Goal: Task Accomplishment & Management: Manage account settings

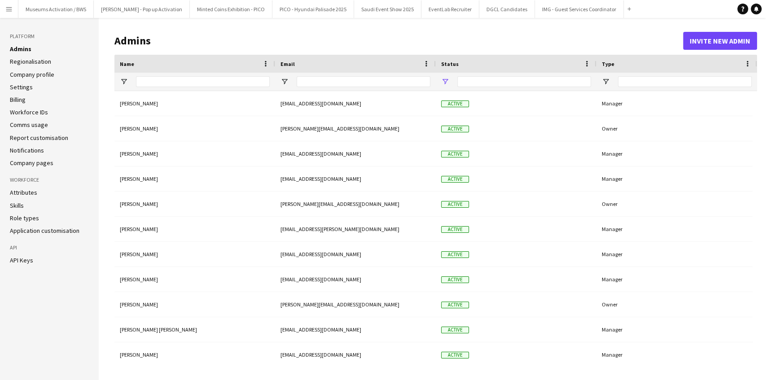
type input "**********"
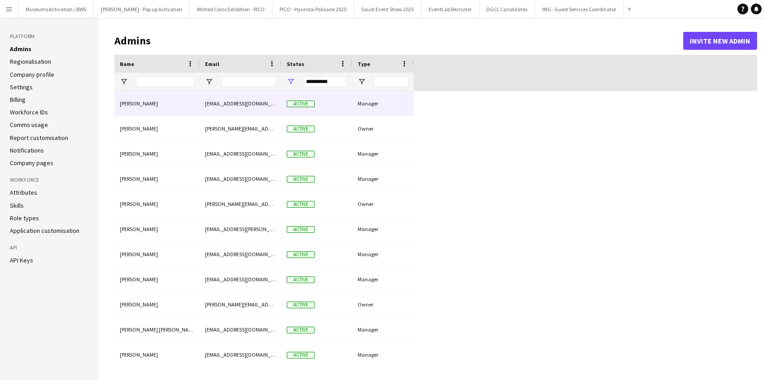
click at [335, 102] on div "Active" at bounding box center [317, 103] width 71 height 25
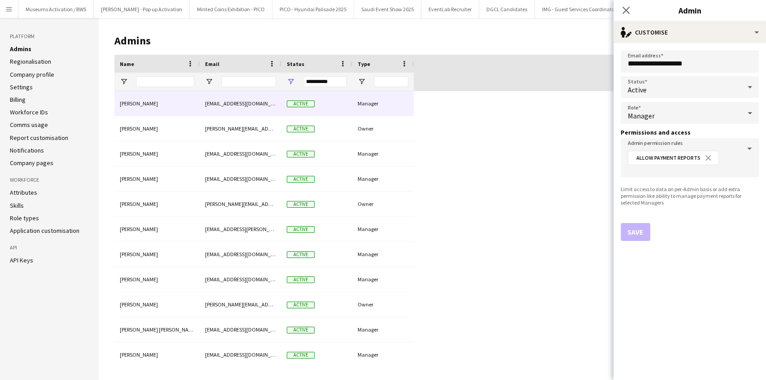
click at [642, 131] on h3 "Permissions and access" at bounding box center [690, 132] width 138 height 8
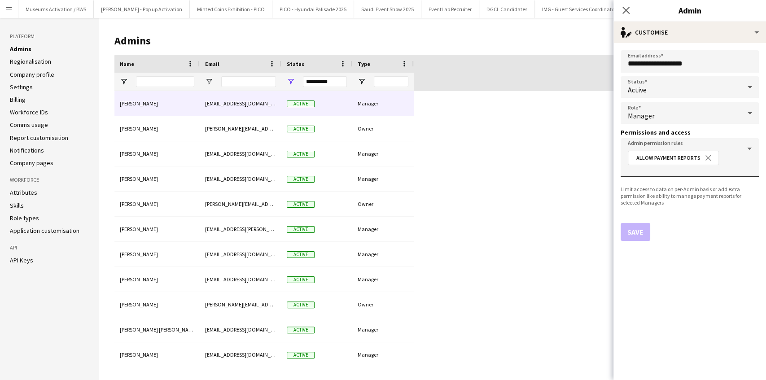
click at [736, 160] on div "Allow Payment Reports close" at bounding box center [689, 161] width 128 height 25
click at [735, 172] on input "Admin permission rules" at bounding box center [690, 170] width 124 height 7
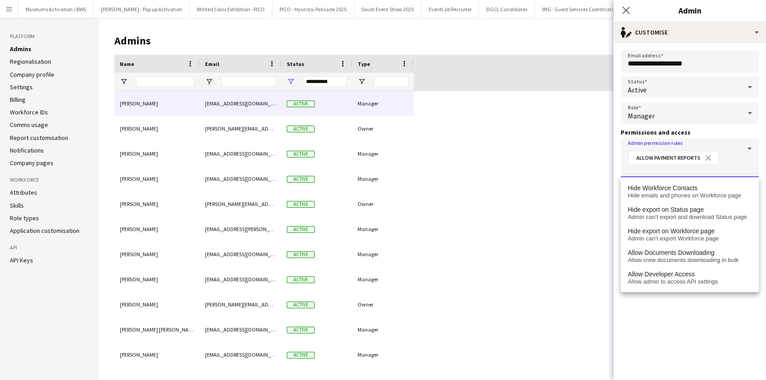
click at [658, 300] on form "**********" at bounding box center [690, 211] width 153 height 337
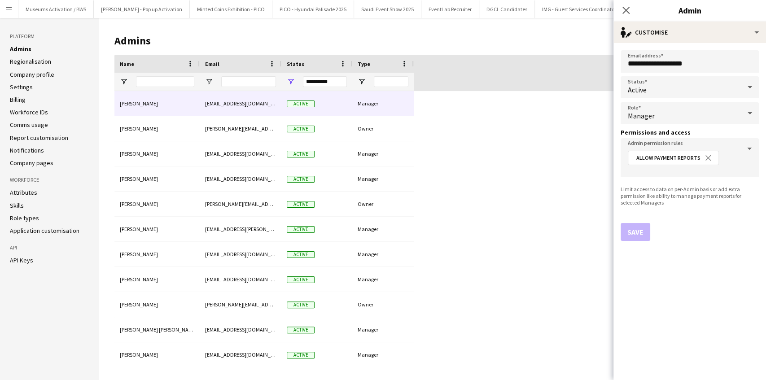
click at [128, 44] on h1 "Admins" at bounding box center [398, 40] width 569 height 13
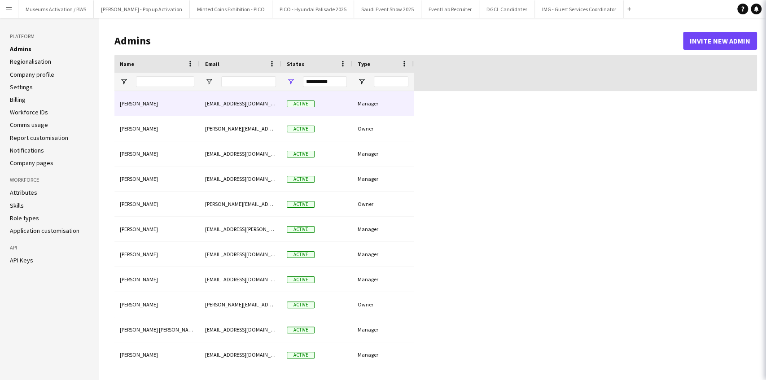
click at [128, 44] on h1 "Admins" at bounding box center [398, 40] width 569 height 13
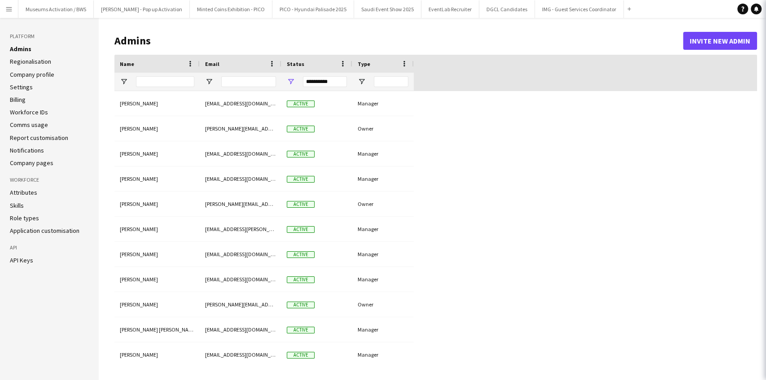
click at [128, 44] on h1 "Admins" at bounding box center [398, 40] width 569 height 13
click at [187, 34] on header "Admins Invite new admin" at bounding box center [435, 41] width 643 height 28
click at [190, 4] on button "Minted Coins Exhibition - PICO Close" at bounding box center [231, 9] width 83 height 18
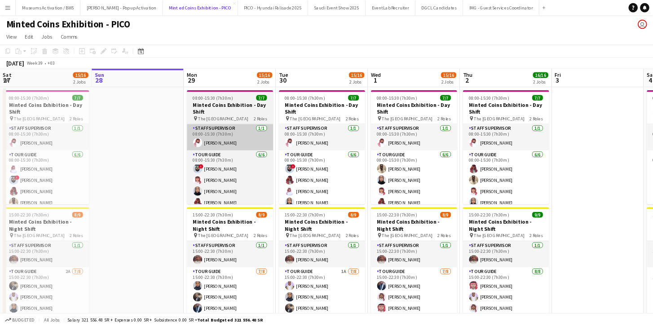
scroll to position [0, 215]
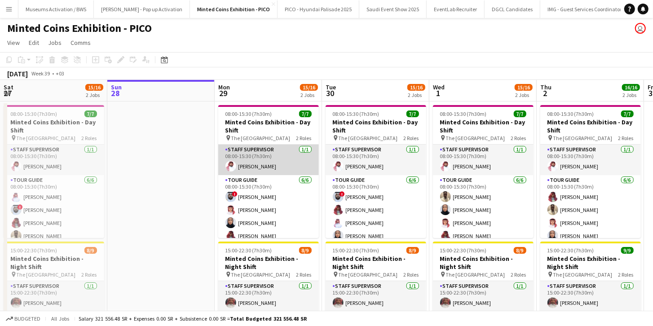
click at [243, 163] on app-card-role "Staff Supervisor [DATE] 08:00-15:30 (7h30m) [PERSON_NAME]" at bounding box center [268, 160] width 101 height 31
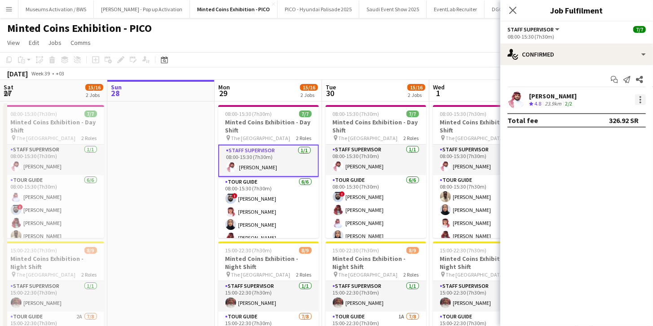
click at [640, 102] on div at bounding box center [640, 102] width 2 height 2
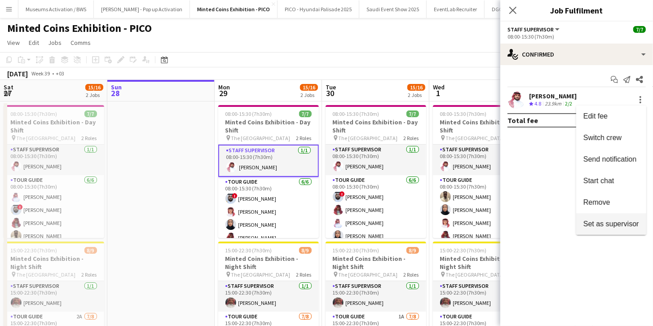
click at [605, 225] on span "Set as supervisor" at bounding box center [611, 224] width 56 height 8
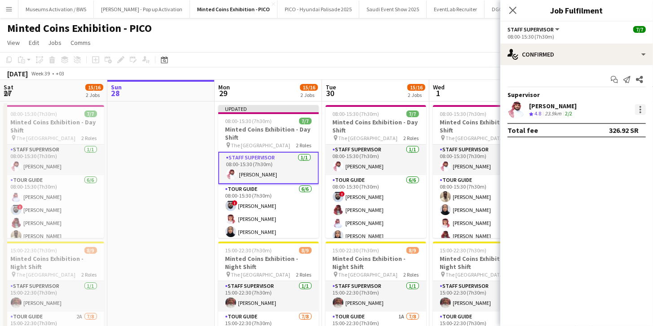
click at [642, 108] on div at bounding box center [640, 109] width 11 height 11
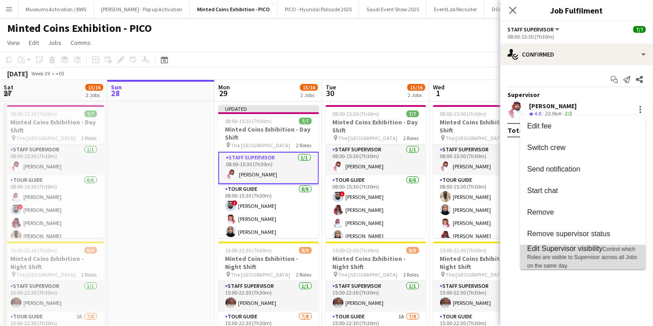
click at [557, 259] on span "Control which Roles are visible to Supervisor across all Jobs on the same day." at bounding box center [582, 257] width 110 height 23
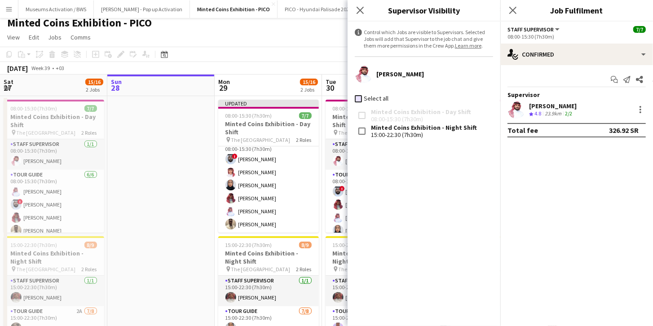
scroll to position [0, 0]
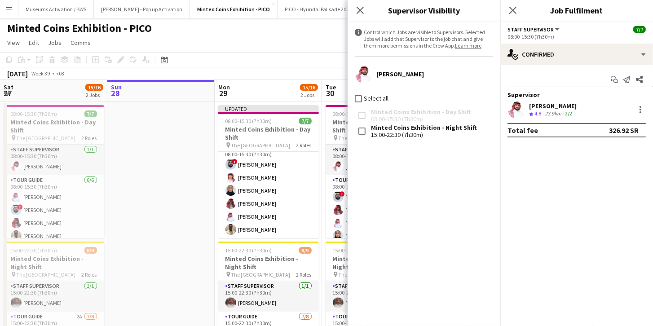
click at [370, 172] on div "information-circle Control which Jobs are visible to Supervisors. Selected Jobs…" at bounding box center [424, 174] width 153 height 304
drag, startPoint x: 559, startPoint y: 38, endPoint x: 506, endPoint y: 29, distance: 54.6
click at [506, 29] on app-options-switcher "Staff Supervisor All roles Staff Supervisor [DATE] 08:00-15:30 (7h30m)" at bounding box center [576, 33] width 153 height 22
click at [565, 35] on div "08:00-15:30 (7h30m)" at bounding box center [576, 36] width 138 height 7
click at [411, 71] on div "[PERSON_NAME]" at bounding box center [400, 74] width 48 height 8
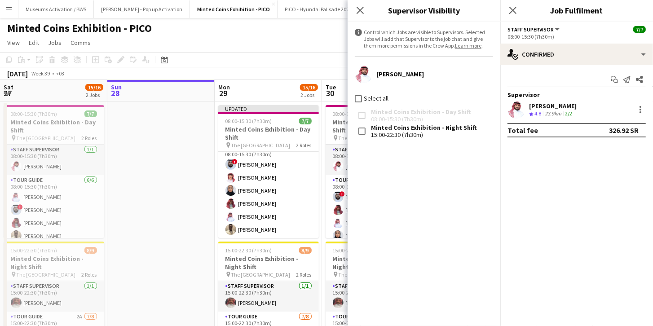
click at [411, 71] on div "[PERSON_NAME]" at bounding box center [400, 74] width 48 height 8
click at [446, 114] on div "Minted Coins Exhibition - Day Shift 08:00-15:30 (7h30m)" at bounding box center [424, 116] width 138 height 16
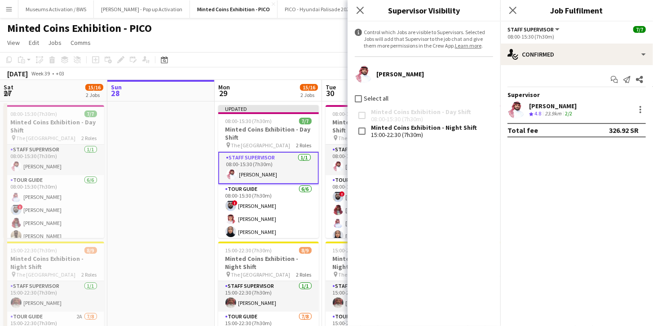
click at [534, 131] on div "Total fee" at bounding box center [522, 130] width 31 height 9
click at [390, 198] on div "information-circle Control which Jobs are visible to Supervisors. Selected Jobs…" at bounding box center [424, 174] width 153 height 304
click at [512, 11] on icon at bounding box center [512, 10] width 9 height 9
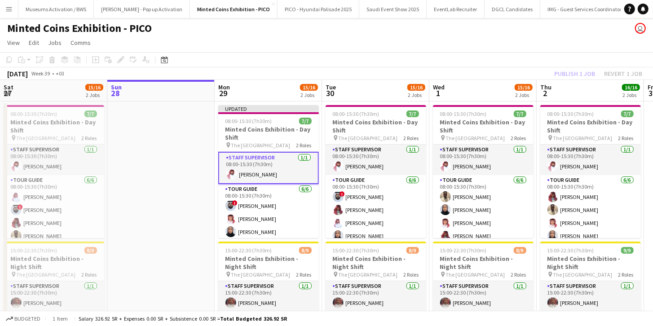
click at [430, 48] on app-page-menu "View Day view expanded Day view collapsed Month view Date picker Jump to [DATE]…" at bounding box center [326, 43] width 653 height 17
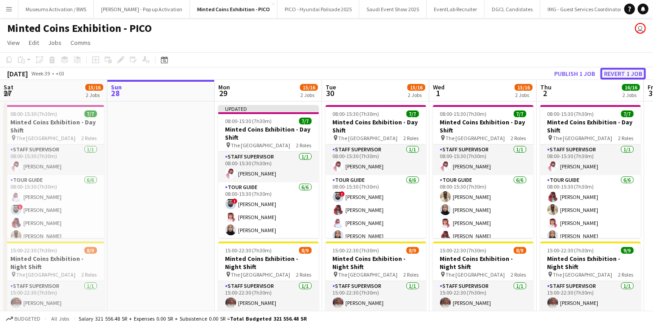
click at [611, 74] on button "Revert 1 job" at bounding box center [622, 74] width 45 height 12
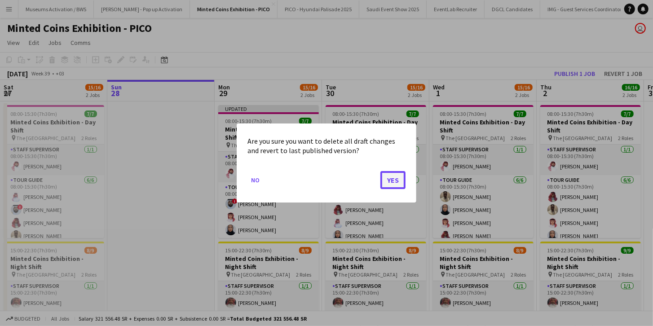
click at [390, 185] on button "Yes" at bounding box center [392, 180] width 25 height 18
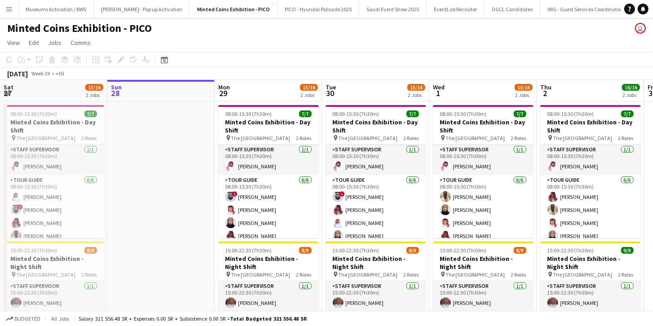
click at [153, 143] on app-date-cell at bounding box center [160, 246] width 107 height 291
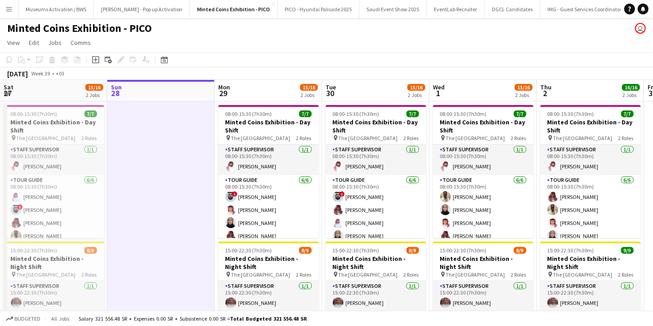
click at [194, 80] on app-board-header-date "Sun 28" at bounding box center [160, 91] width 107 height 22
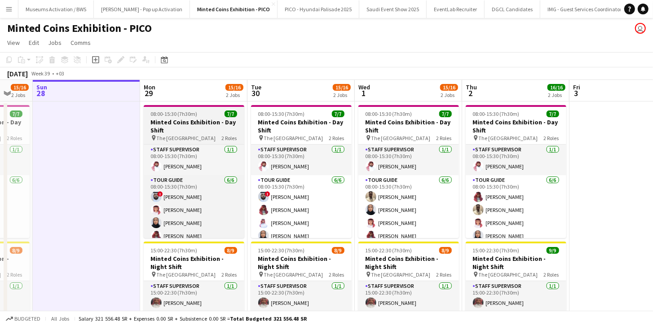
drag, startPoint x: 234, startPoint y: 90, endPoint x: 180, endPoint y: 110, distance: 57.4
click at [164, 108] on app-calendar-viewport "Thu 25 15/16 2 Jobs Fri 26 10/10 1 Job Sat 27 15/16 2 Jobs Sun 28 Mon 29 15/16 …" at bounding box center [326, 236] width 653 height 312
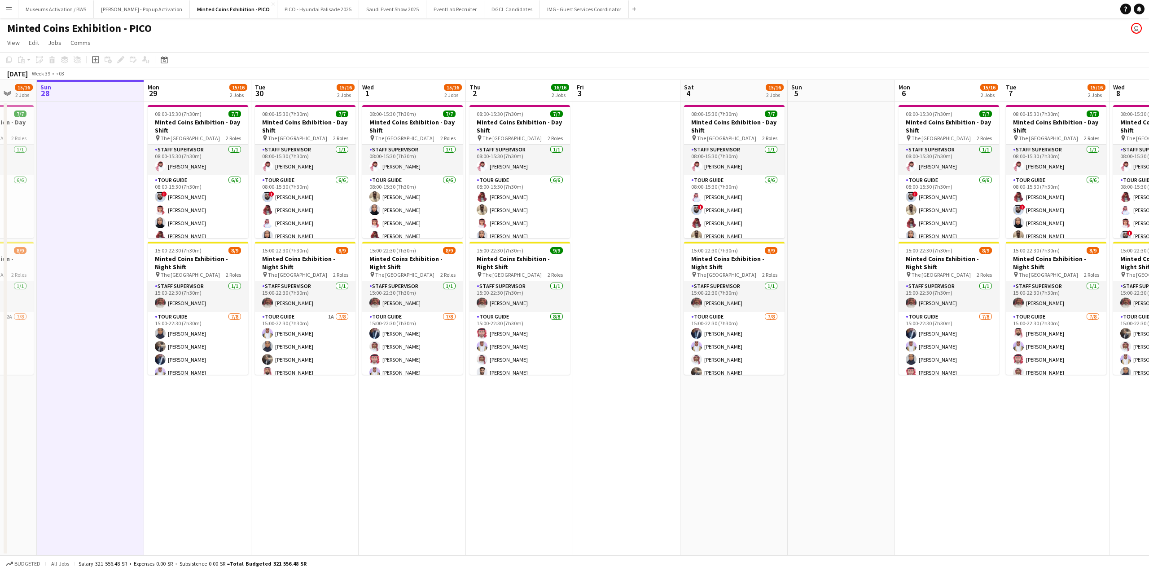
scroll to position [0, 232]
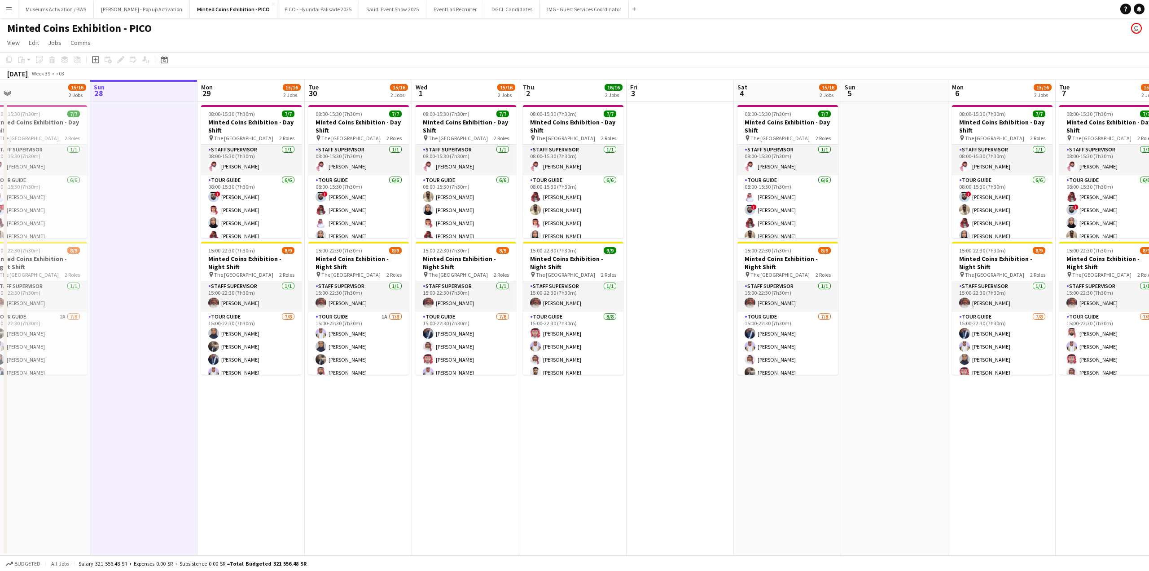
drag, startPoint x: 603, startPoint y: 207, endPoint x: 656, endPoint y: 201, distance: 53.9
click at [656, 201] on app-calendar-viewport "Thu 25 15/16 2 Jobs Fri 26 10/10 1 Job Sat 27 15/16 2 Jobs Sun 28 Mon 29 15/16 …" at bounding box center [574, 317] width 1149 height 475
click at [668, 86] on app-board-header-date "Fri 3" at bounding box center [680, 91] width 107 height 22
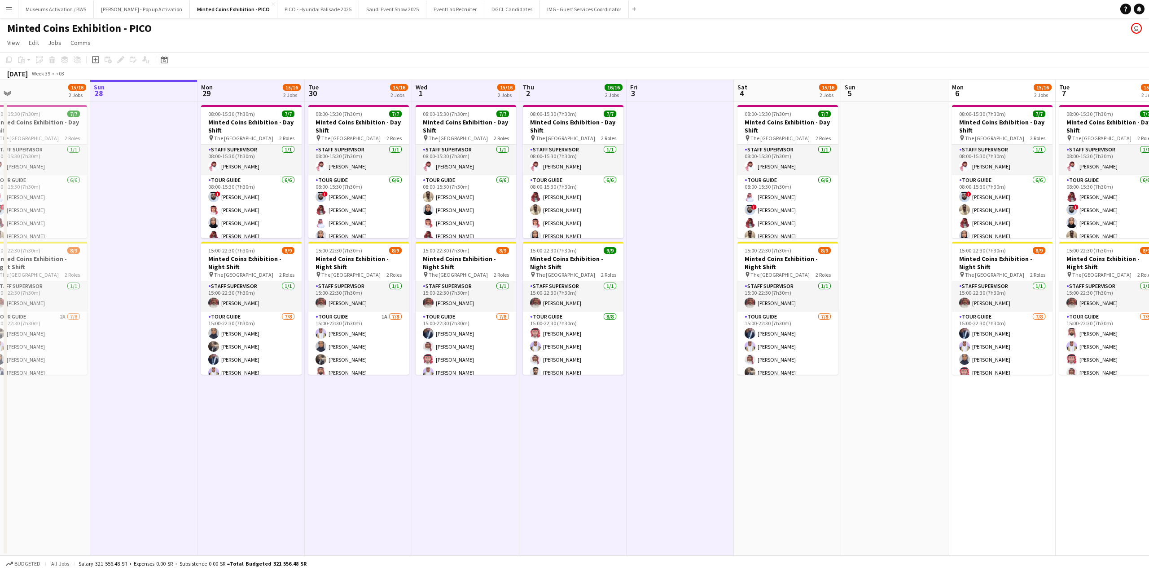
scroll to position [0, 189]
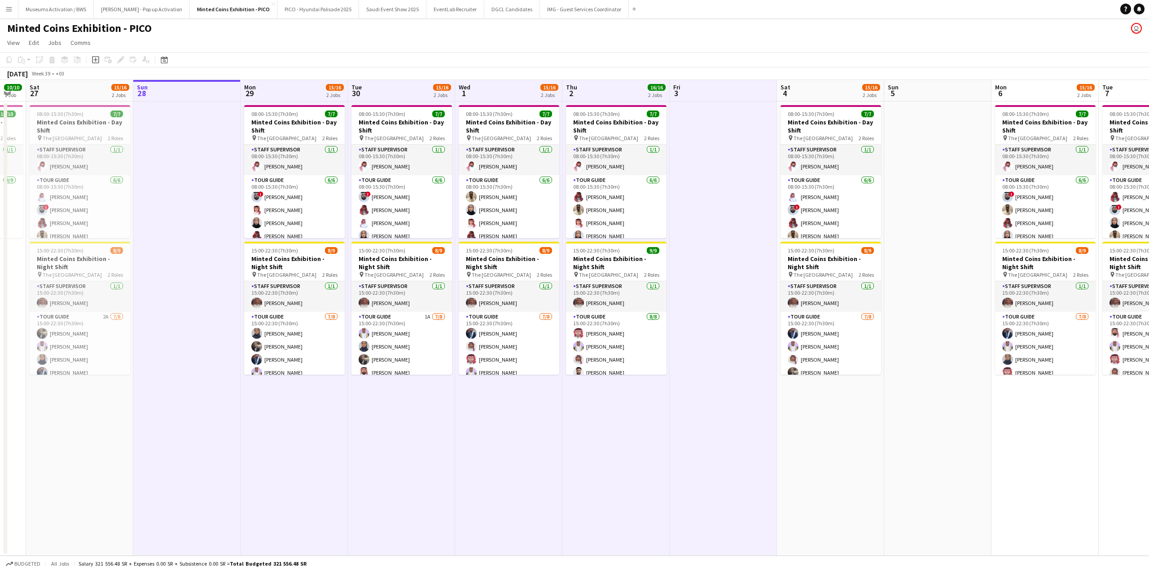
drag, startPoint x: 689, startPoint y: 257, endPoint x: 697, endPoint y: 259, distance: 8.7
click at [697, 259] on app-calendar-viewport "Thu 25 15/16 2 Jobs Fri 26 10/10 1 Job Sat 27 15/16 2 Jobs Sun 28 Mon 29 15/16 …" at bounding box center [574, 317] width 1149 height 475
click at [517, 90] on app-board-header-date "Wed 1 15/16 2 Jobs" at bounding box center [508, 91] width 107 height 22
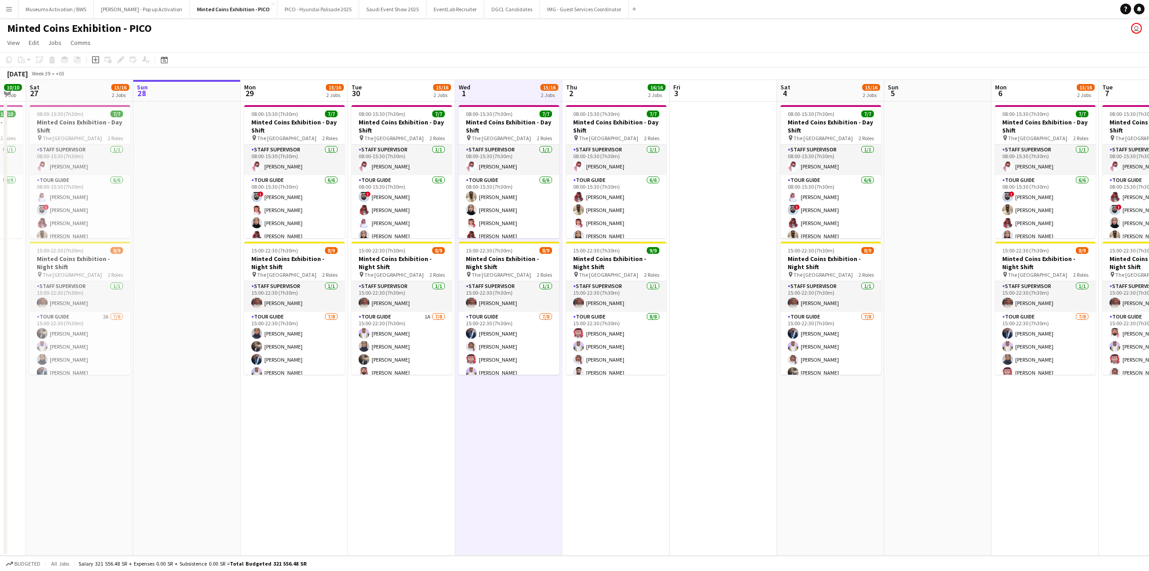
scroll to position [0, 189]
click at [436, 91] on div "15/16" at bounding box center [442, 87] width 18 height 8
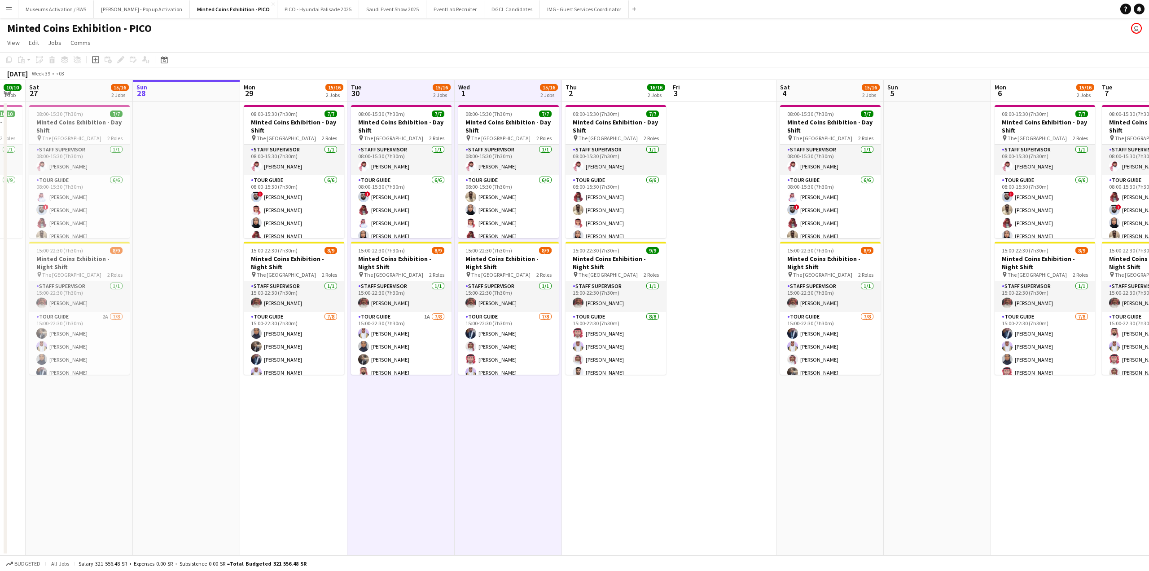
click at [458, 53] on app-toolbar "Copy Paste Paste Ctrl+V Paste with crew Ctrl+Shift+V Paste linked Job [GEOGRAPH…" at bounding box center [574, 59] width 1149 height 15
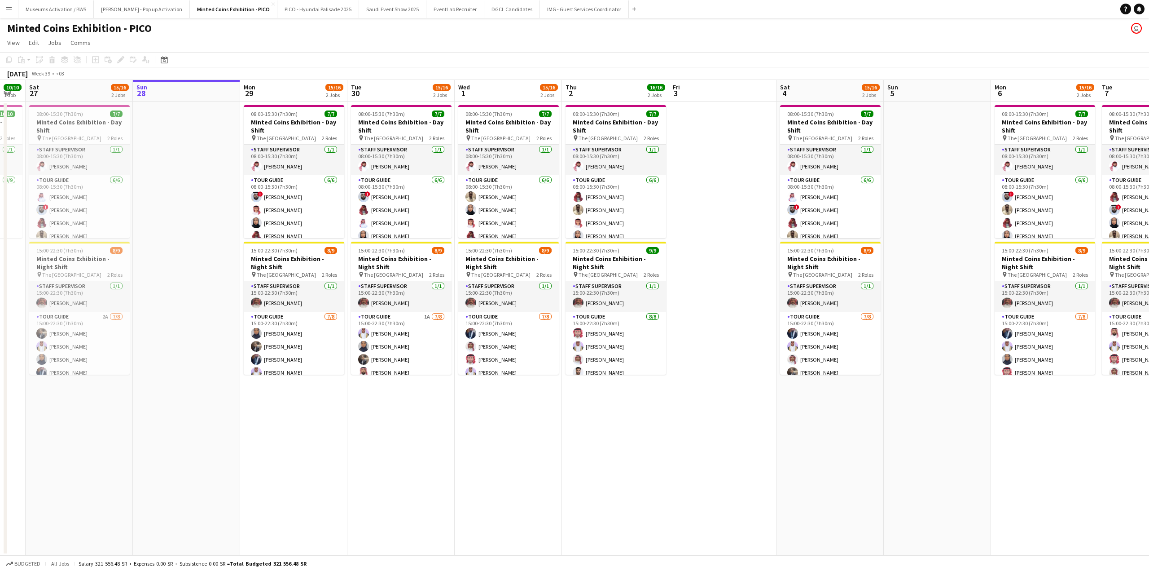
click at [453, 46] on app-page-menu "View Day view expanded Day view collapsed Month view Date picker Jump to [DATE]…" at bounding box center [574, 43] width 1149 height 17
drag, startPoint x: 453, startPoint y: 46, endPoint x: 312, endPoint y: 41, distance: 141.5
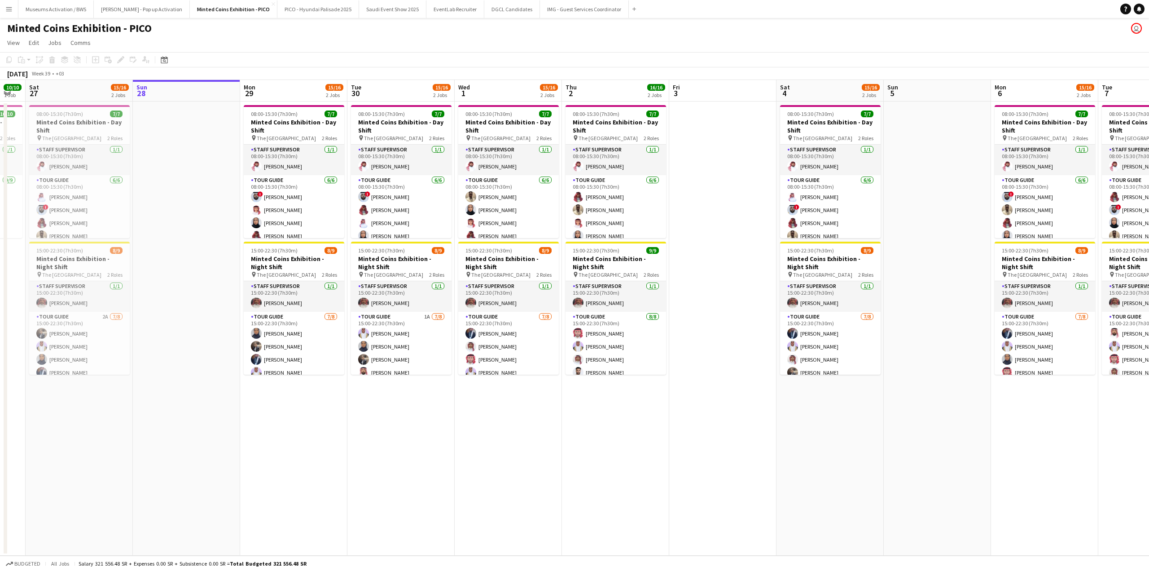
click at [312, 41] on app-page-menu "View Day view expanded Day view collapsed Month view Date picker Jump to [DATE]…" at bounding box center [574, 43] width 1149 height 17
click at [303, 37] on app-page-menu "View Day view expanded Day view collapsed Month view Date picker Jump to [DATE]…" at bounding box center [574, 43] width 1149 height 17
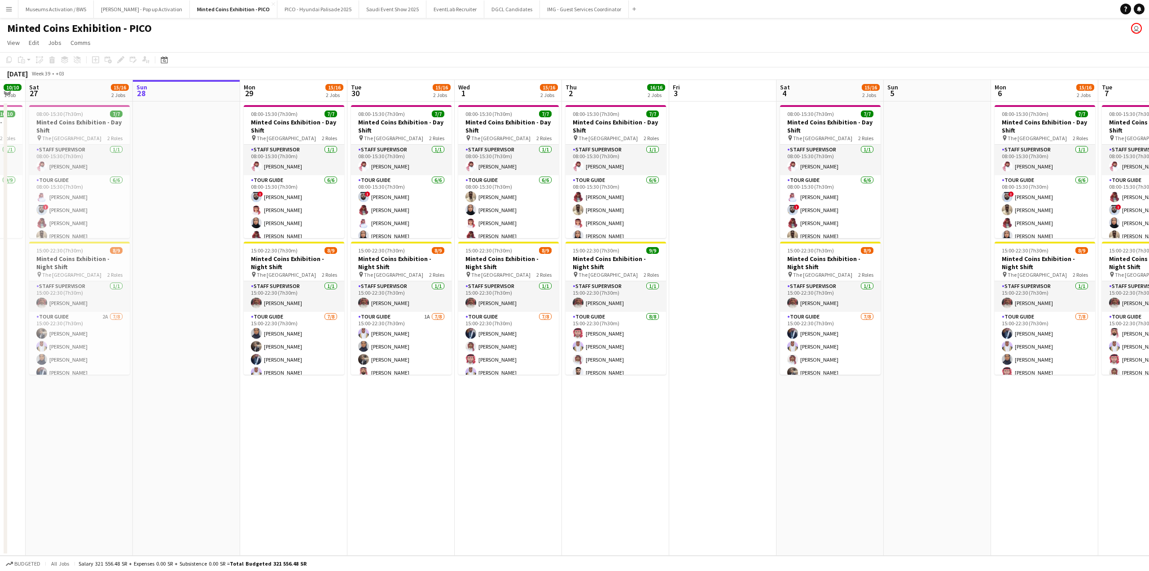
click at [303, 37] on app-page-menu "View Day view expanded Day view collapsed Month view Date picker Jump to [DATE]…" at bounding box center [574, 43] width 1149 height 17
click at [379, 28] on div "Minted Coins Exhibition - PICO user" at bounding box center [574, 26] width 1149 height 17
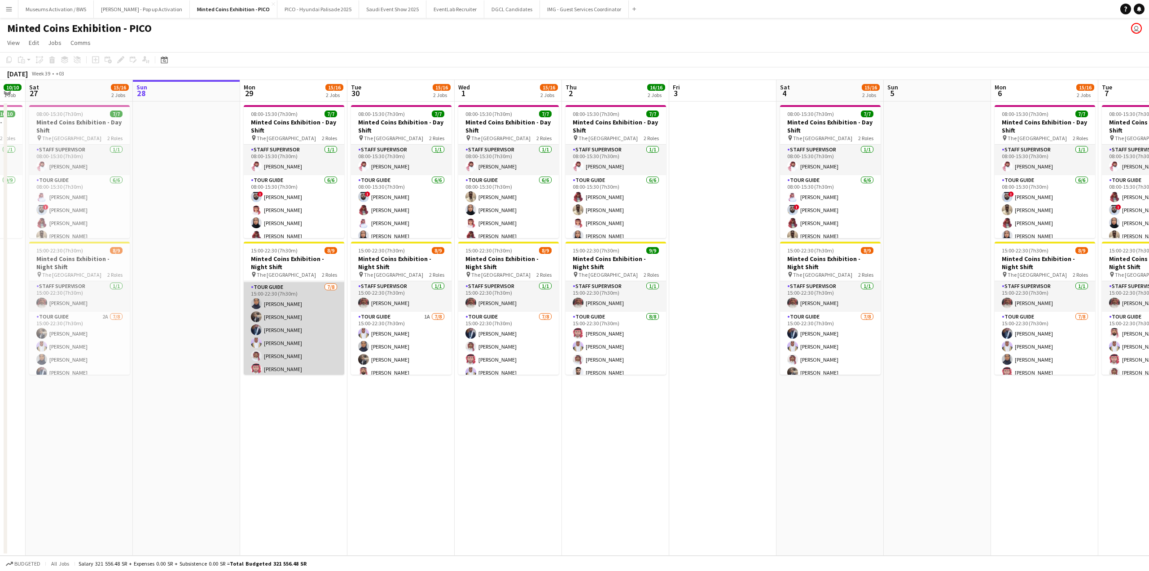
scroll to position [0, 0]
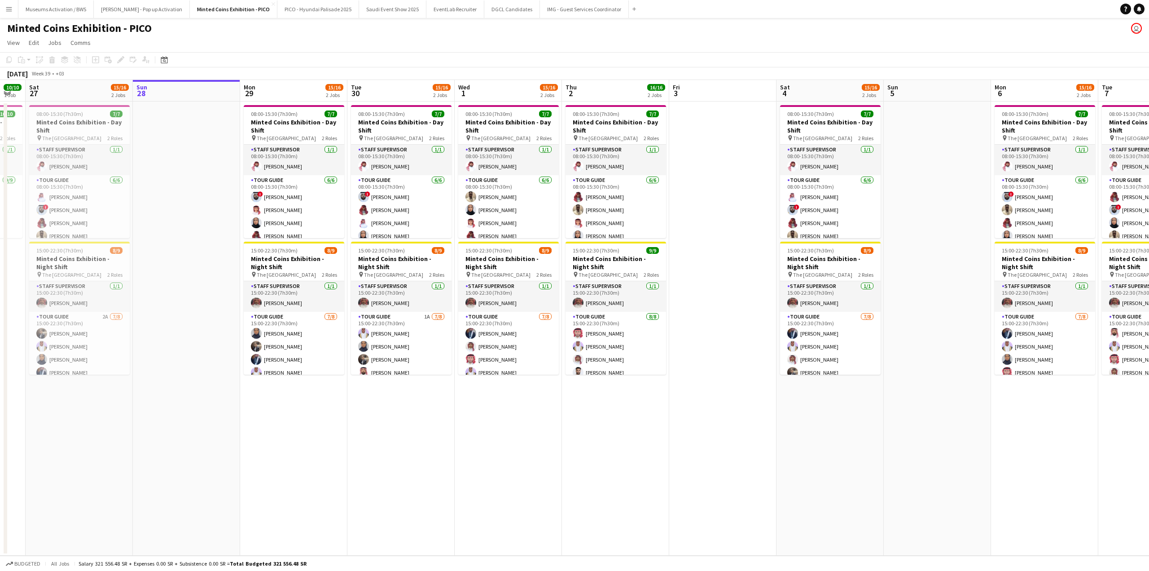
click at [352, 37] on app-page-menu "View Day view expanded Day view collapsed Month view Date picker Jump to [DATE]…" at bounding box center [574, 43] width 1149 height 17
click at [138, 43] on app-page-menu "View Day view expanded Day view collapsed Month view Date picker Jump to [DATE]…" at bounding box center [574, 43] width 1149 height 17
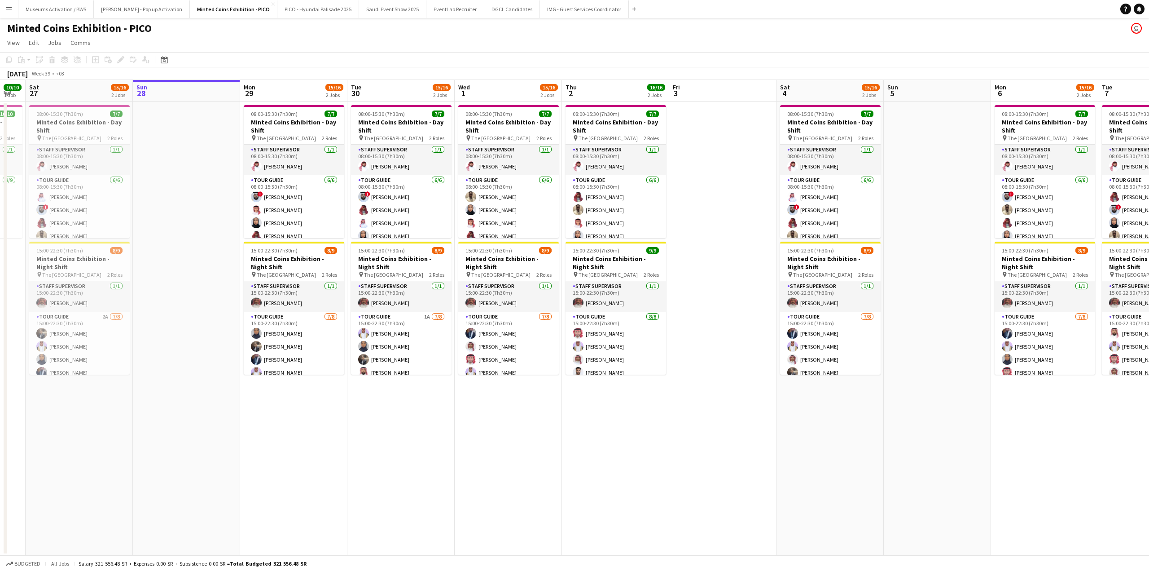
click at [138, 43] on app-page-menu "View Day view expanded Day view collapsed Month view Date picker Jump to [DATE]…" at bounding box center [574, 43] width 1149 height 17
drag, startPoint x: 138, startPoint y: 43, endPoint x: 181, endPoint y: 31, distance: 44.8
click at [176, 33] on app-board "Minted Coins Exhibition - PICO user View Day view expanded Day view collapsed M…" at bounding box center [574, 294] width 1149 height 553
click at [167, 27] on div "Minted Coins Exhibition - PICO user" at bounding box center [574, 26] width 1149 height 17
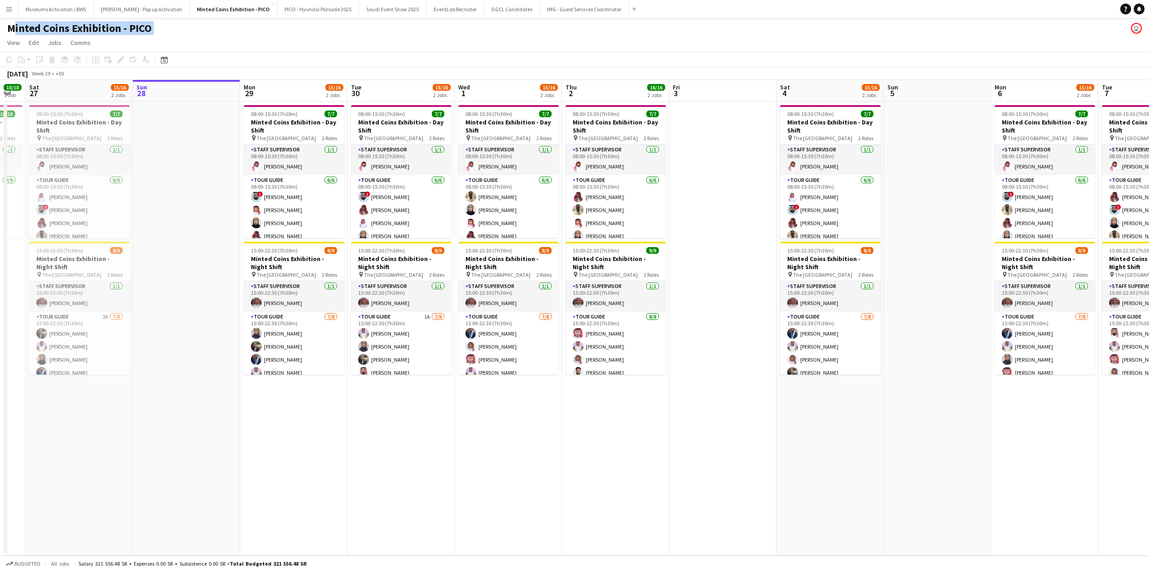
click at [167, 27] on div "Minted Coins Exhibition - PICO user" at bounding box center [574, 26] width 1149 height 17
drag, startPoint x: 167, startPoint y: 27, endPoint x: 154, endPoint y: 52, distance: 27.9
click at [154, 52] on app-board "Minted Coins Exhibition - PICO user View Day view expanded Day view collapsed M…" at bounding box center [574, 294] width 1149 height 553
click at [203, 30] on div "Minted Coins Exhibition - PICO user" at bounding box center [574, 26] width 1149 height 17
